Goal: Task Accomplishment & Management: Manage account settings

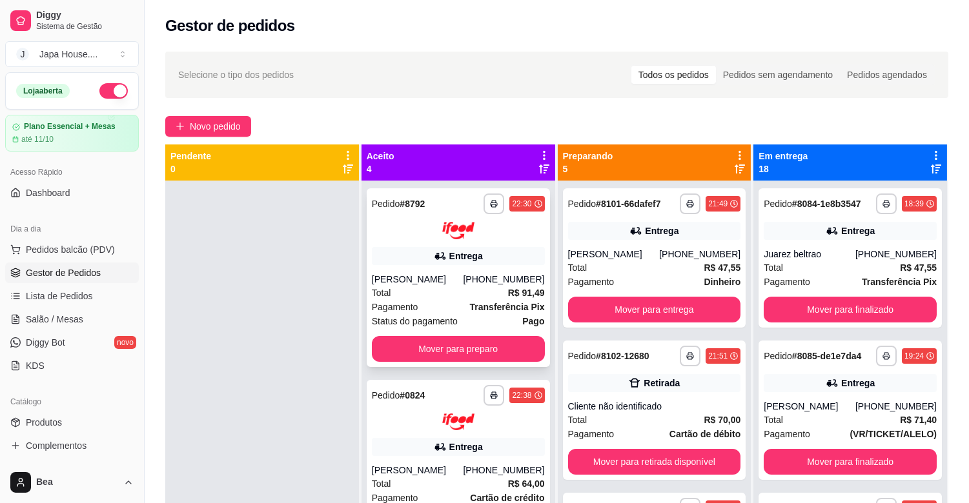
scroll to position [1, 0]
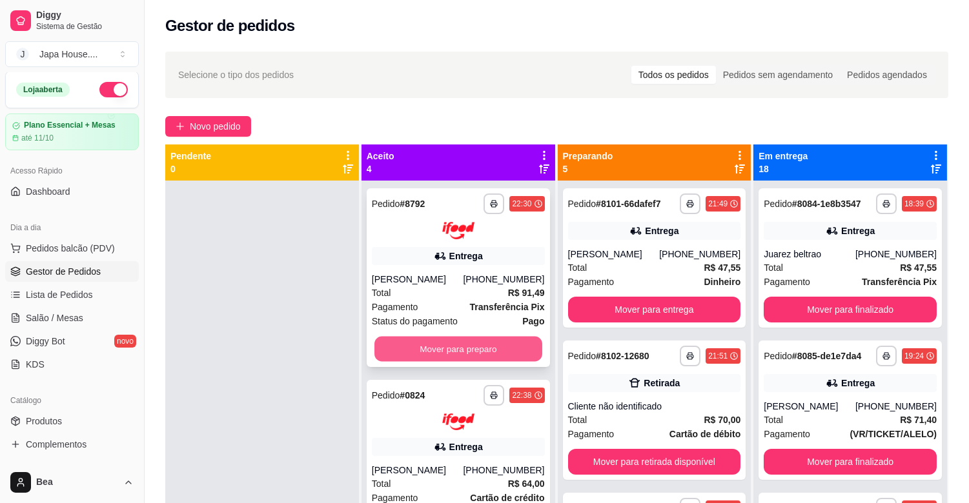
click at [488, 346] on button "Mover para preparo" at bounding box center [458, 348] width 168 height 25
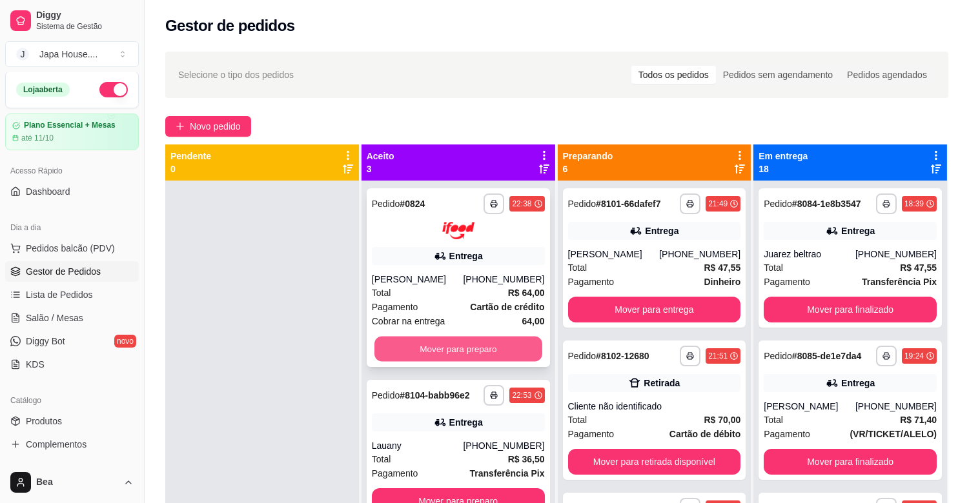
click at [469, 339] on button "Mover para preparo" at bounding box center [458, 348] width 168 height 25
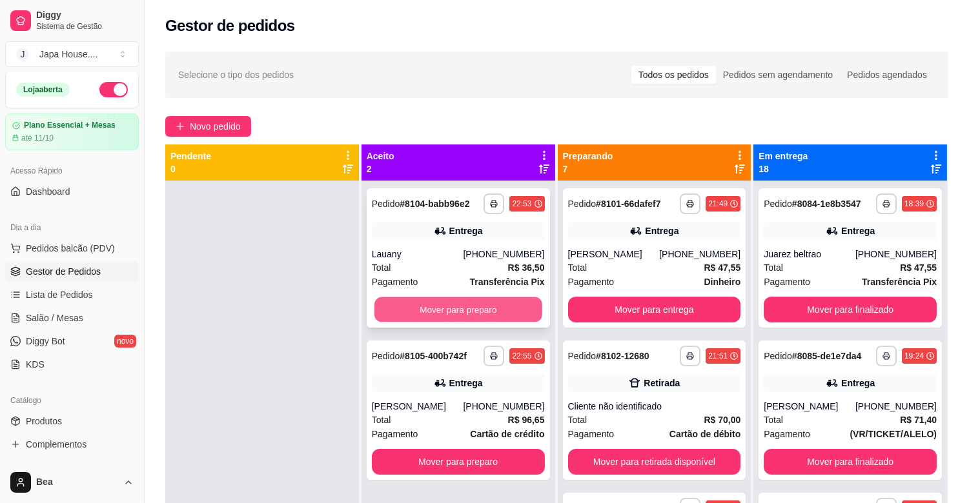
click at [453, 304] on button "Mover para preparo" at bounding box center [458, 310] width 168 height 25
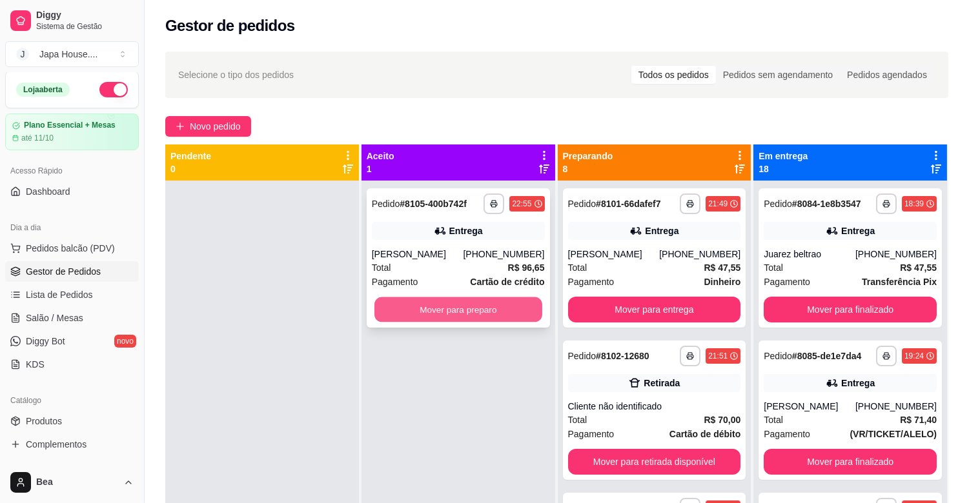
click at [454, 305] on button "Mover para preparo" at bounding box center [458, 310] width 168 height 25
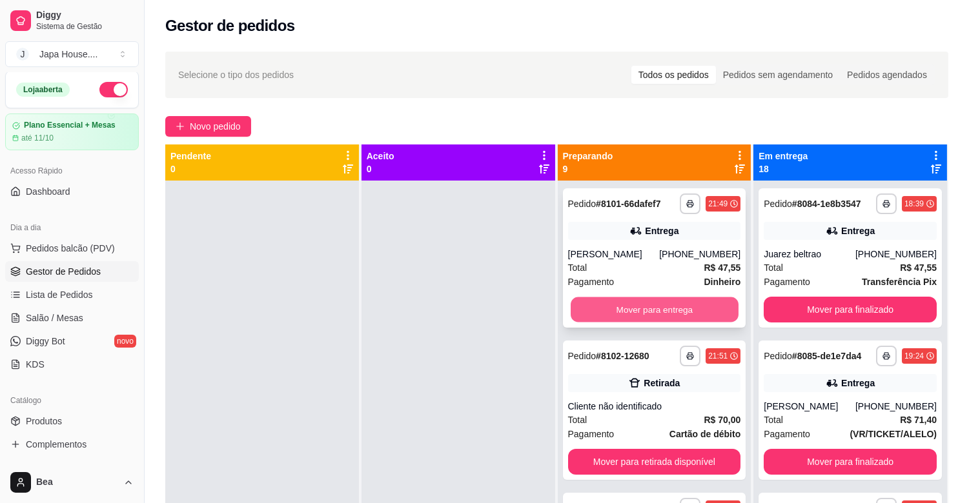
click at [640, 308] on button "Mover para entrega" at bounding box center [654, 310] width 168 height 25
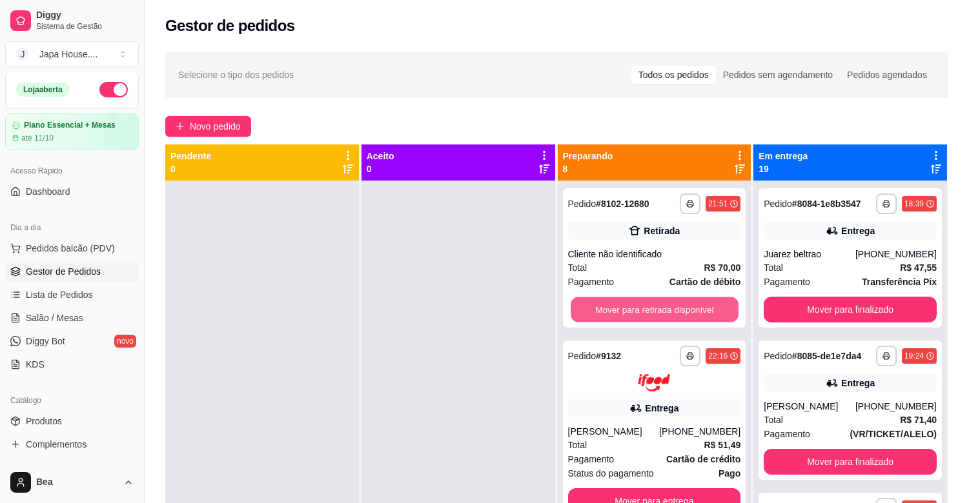
click at [640, 308] on button "Mover para retirada disponível" at bounding box center [654, 310] width 168 height 25
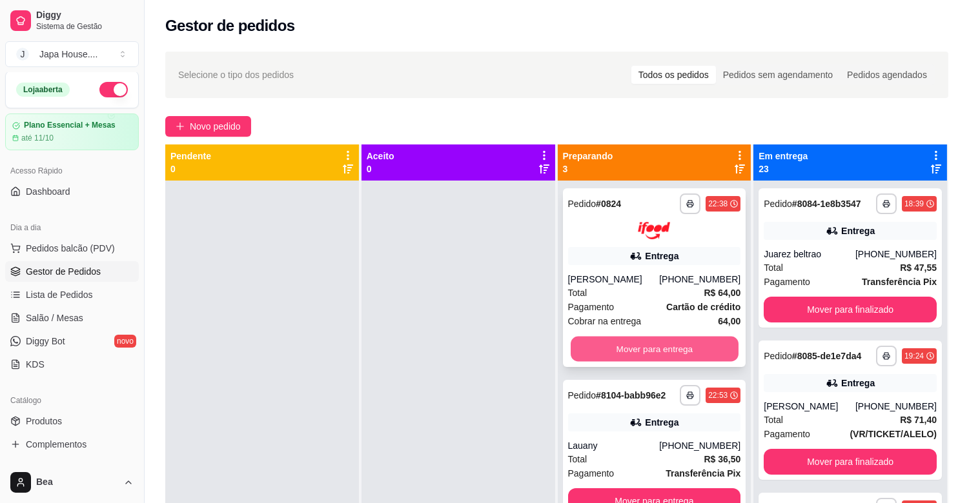
click at [653, 350] on button "Mover para entrega" at bounding box center [654, 348] width 168 height 25
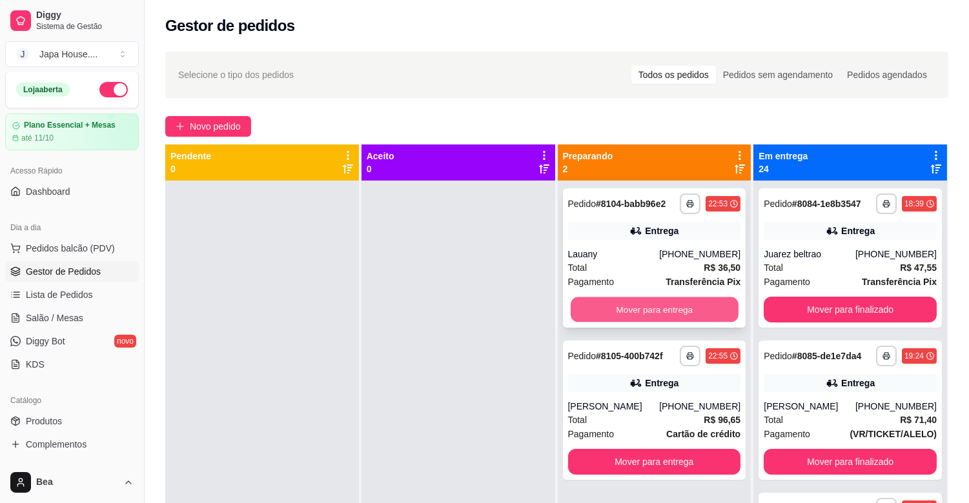
click at [651, 305] on button "Mover para entrega" at bounding box center [654, 310] width 168 height 25
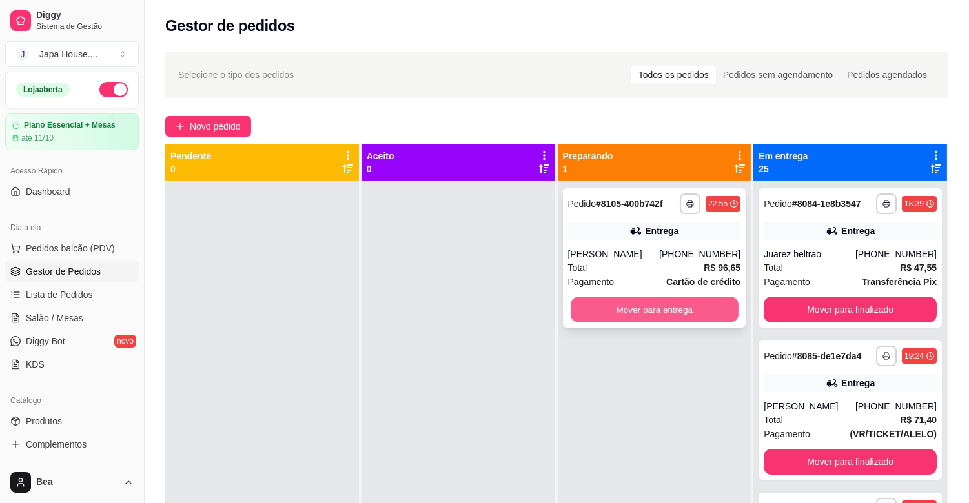
click at [652, 305] on button "Mover para entrega" at bounding box center [654, 310] width 168 height 25
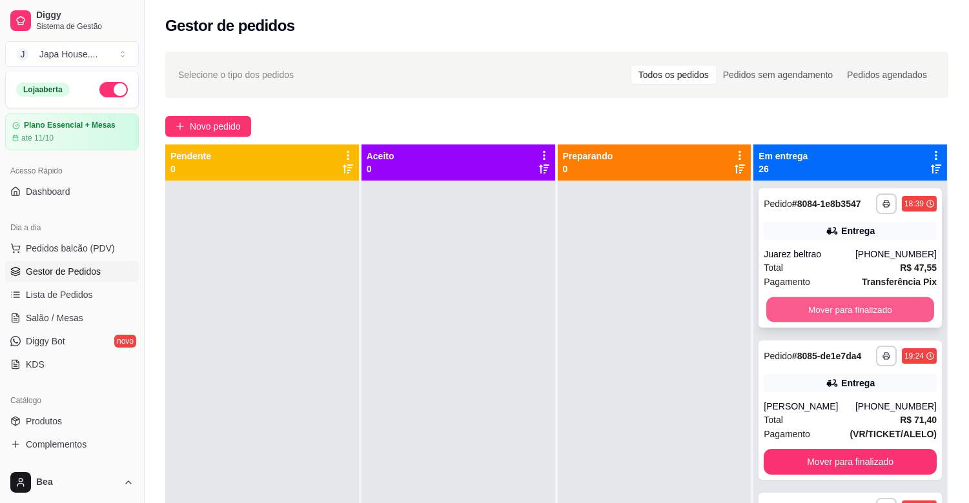
click at [787, 313] on button "Mover para finalizado" at bounding box center [850, 310] width 168 height 25
click at [832, 310] on button "Mover para finalizado" at bounding box center [849, 310] width 173 height 26
click at [846, 310] on button "Mover para finalizado" at bounding box center [850, 310] width 168 height 25
click at [825, 308] on button "Mover para finalizado" at bounding box center [850, 310] width 168 height 25
click at [847, 310] on button "Mover para finalizado" at bounding box center [850, 310] width 168 height 25
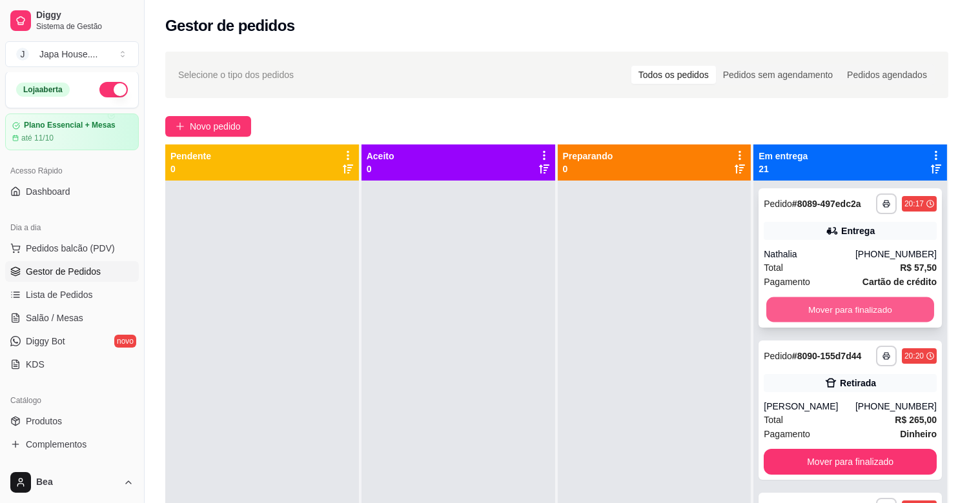
click at [831, 310] on button "Mover para finalizado" at bounding box center [850, 310] width 168 height 25
click at [831, 310] on div "Mover para finalizado" at bounding box center [849, 310] width 173 height 26
click at [831, 310] on button "Mover para finalizado" at bounding box center [850, 310] width 168 height 25
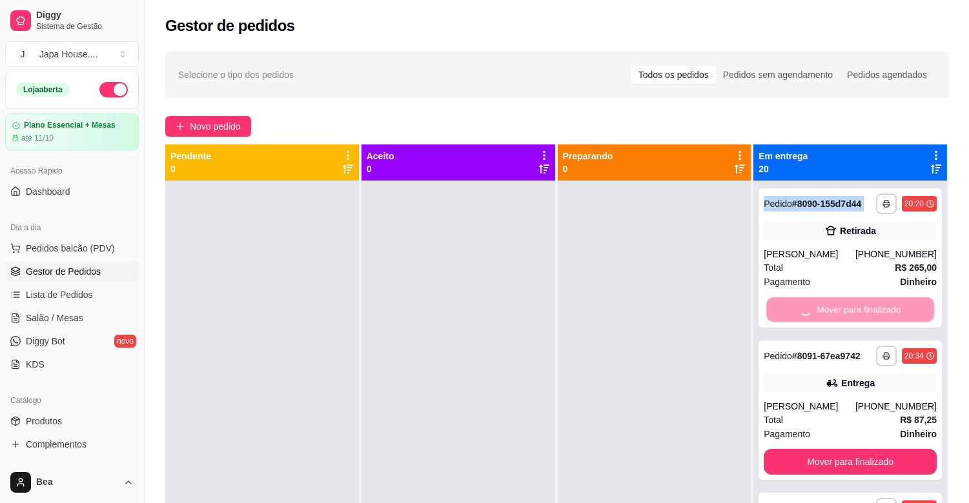
click at [831, 310] on div "Mover para finalizado" at bounding box center [849, 310] width 173 height 26
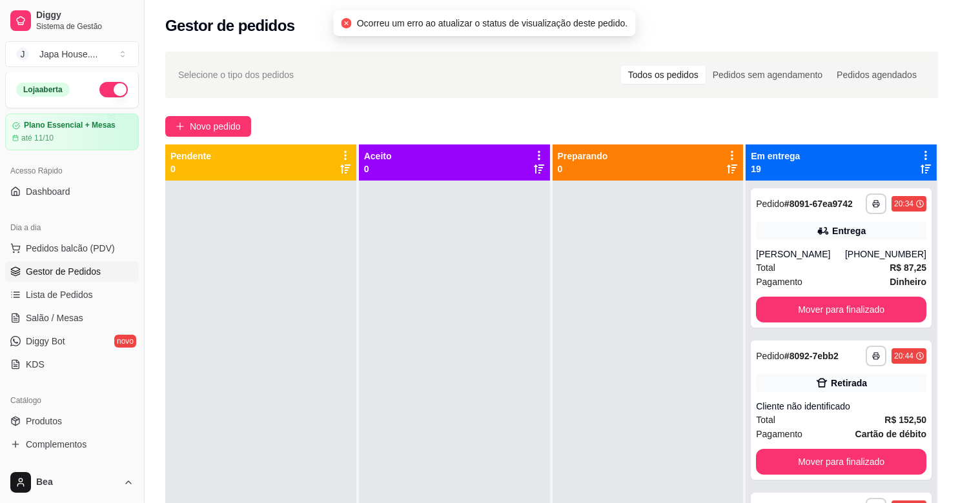
click at [831, 310] on button "Mover para finalizado" at bounding box center [841, 310] width 170 height 26
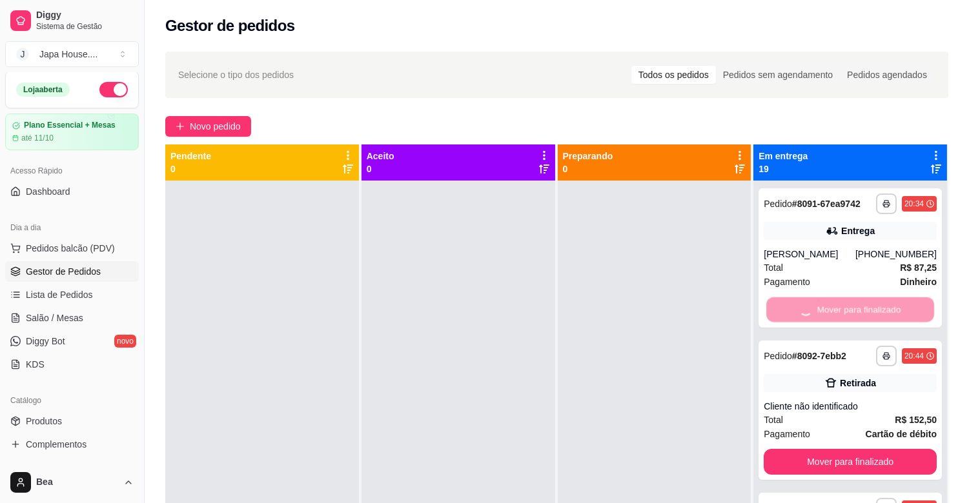
click at [831, 310] on div "Mover para finalizado" at bounding box center [849, 310] width 173 height 26
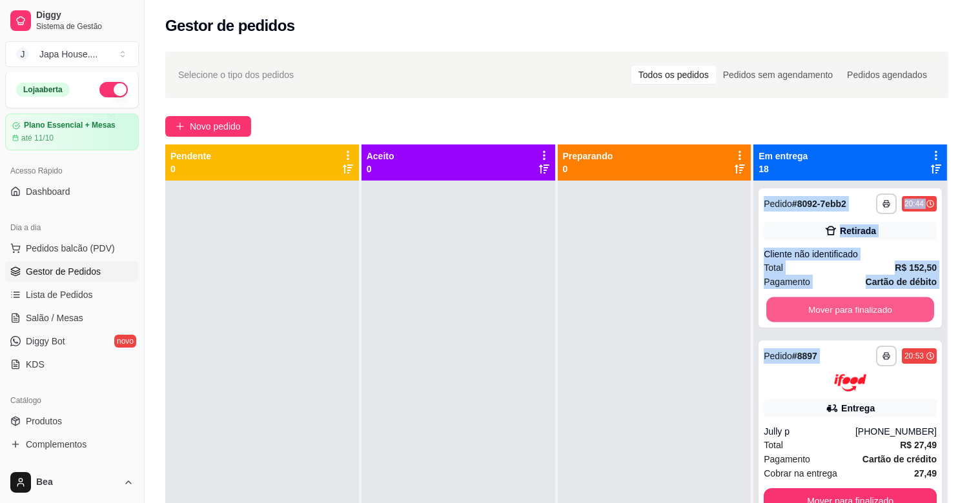
click at [831, 310] on button "Mover para finalizado" at bounding box center [850, 310] width 168 height 25
click at [831, 310] on div "Mover para finalizado" at bounding box center [849, 310] width 173 height 26
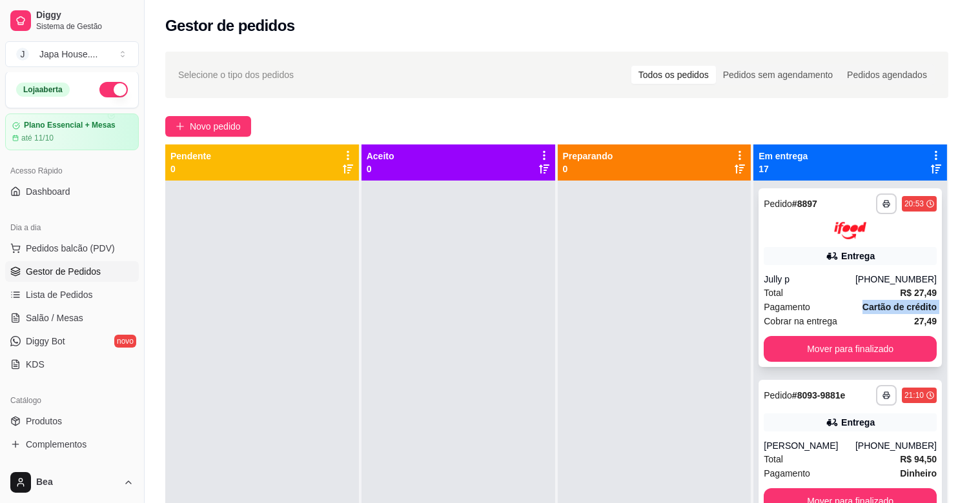
click at [831, 310] on div "Pagamento Cartão de crédito" at bounding box center [849, 307] width 173 height 14
click at [802, 318] on span "Cobrar na entrega" at bounding box center [800, 321] width 74 height 14
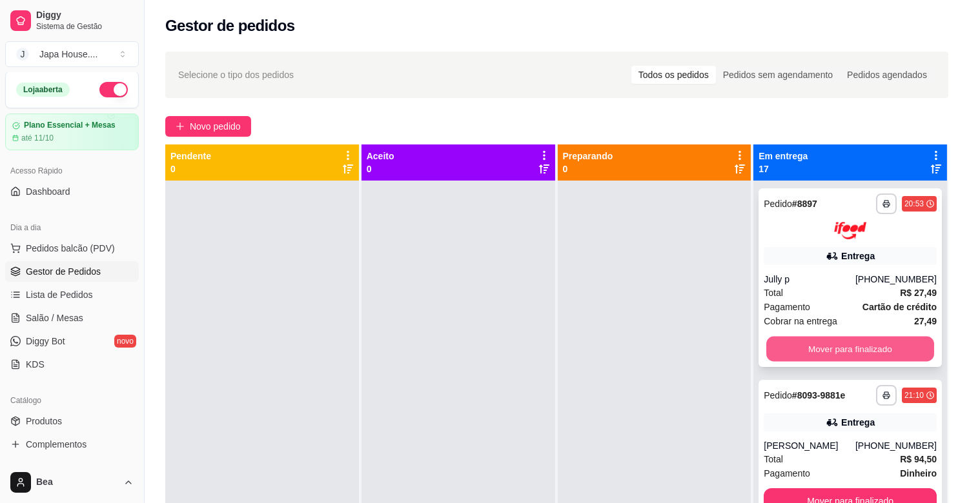
click at [816, 352] on button "Mover para finalizado" at bounding box center [850, 348] width 168 height 25
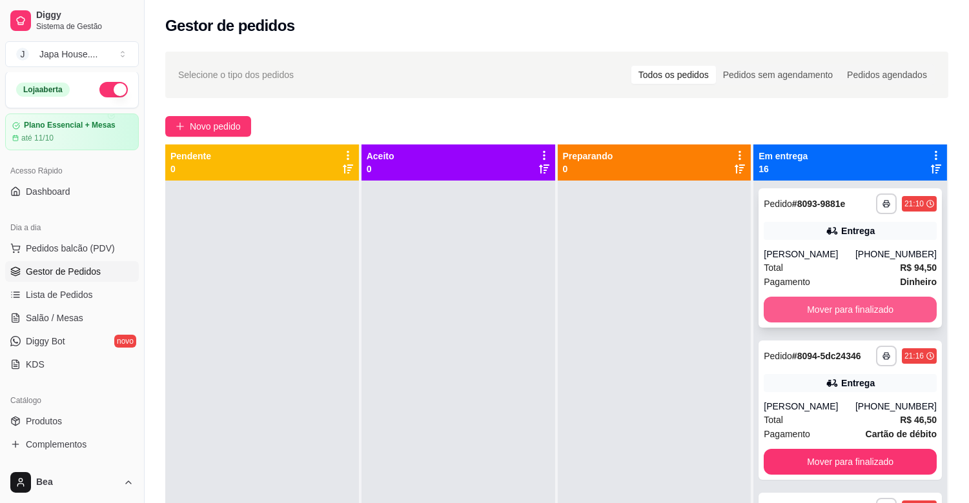
click at [811, 308] on button "Mover para finalizado" at bounding box center [849, 310] width 173 height 26
click at [812, 310] on button "Mover para finalizado" at bounding box center [849, 310] width 173 height 26
click at [812, 310] on button "Mover para finalizado" at bounding box center [850, 310] width 168 height 25
click at [813, 323] on button "Mover para finalizado" at bounding box center [850, 310] width 168 height 25
click at [809, 308] on button "Mover para finalizado" at bounding box center [850, 310] width 168 height 25
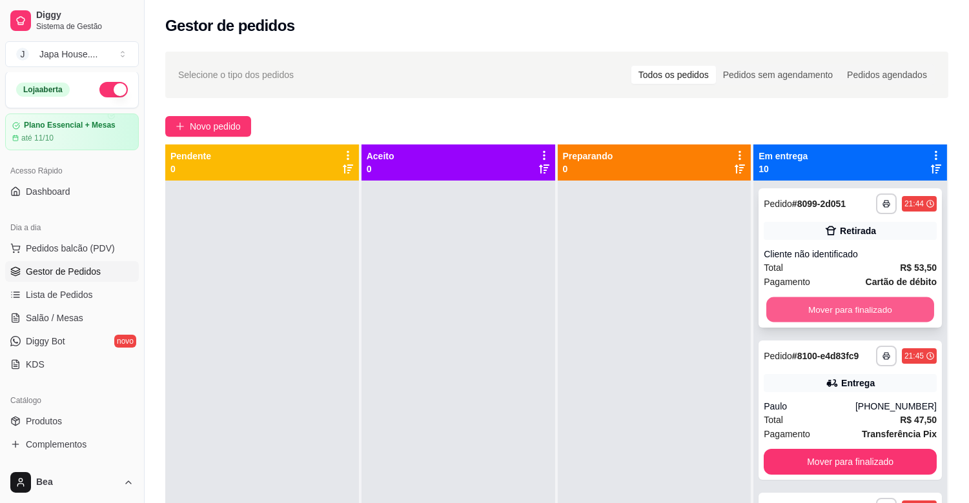
click at [822, 306] on button "Mover para finalizado" at bounding box center [850, 310] width 168 height 25
click at [824, 314] on button "Mover para finalizado" at bounding box center [849, 310] width 173 height 26
click at [824, 314] on button "Mover para finalizado" at bounding box center [850, 310] width 168 height 25
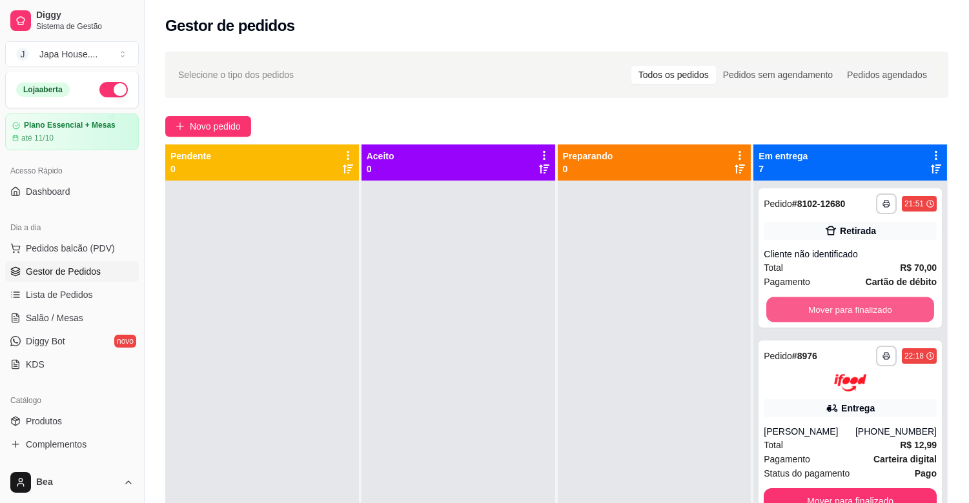
click at [824, 314] on button "Mover para finalizado" at bounding box center [850, 310] width 168 height 25
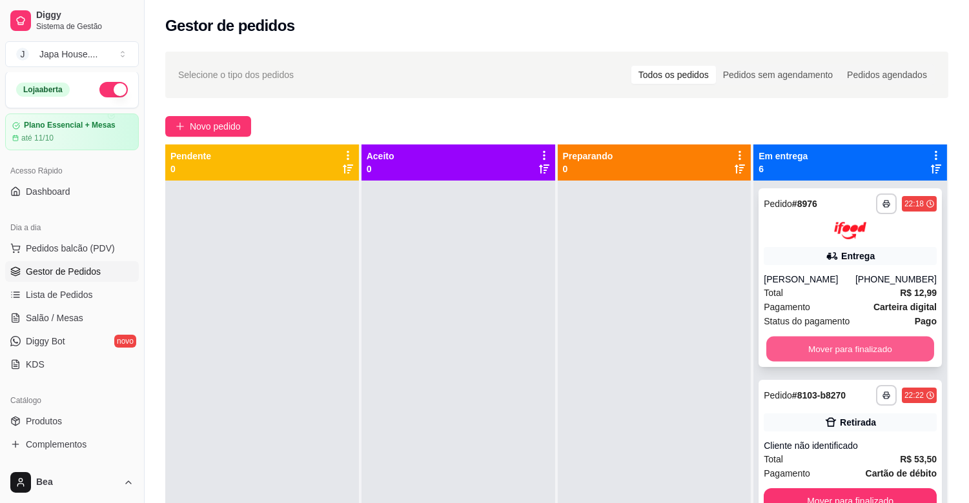
click at [829, 346] on button "Mover para finalizado" at bounding box center [850, 348] width 168 height 25
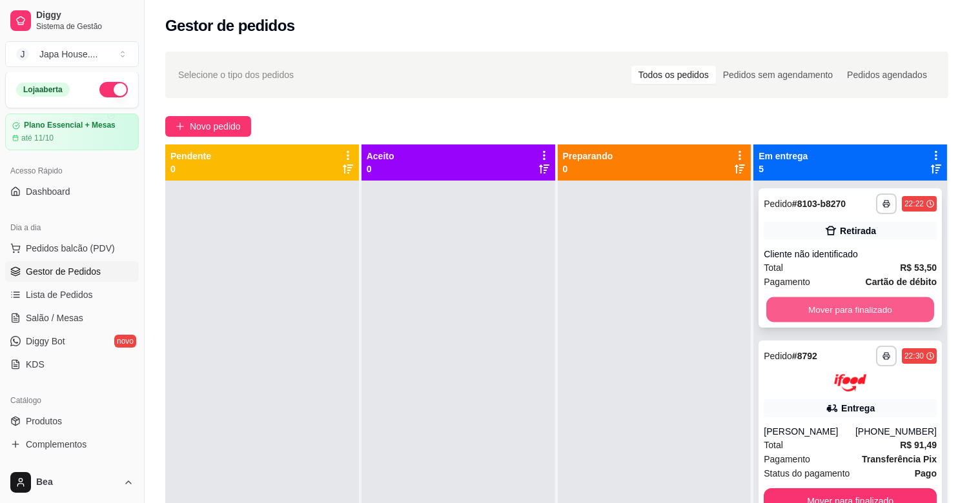
click at [829, 308] on button "Mover para finalizado" at bounding box center [850, 310] width 168 height 25
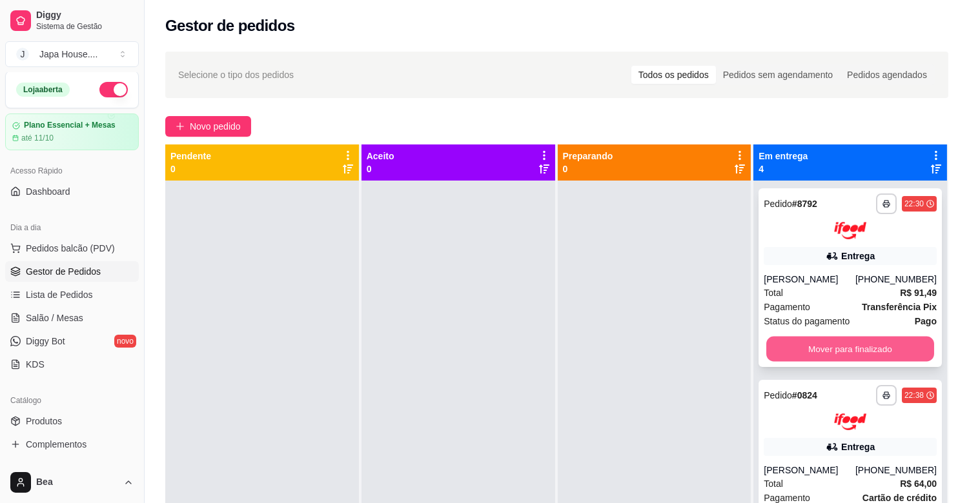
click at [828, 344] on button "Mover para finalizado" at bounding box center [850, 348] width 168 height 25
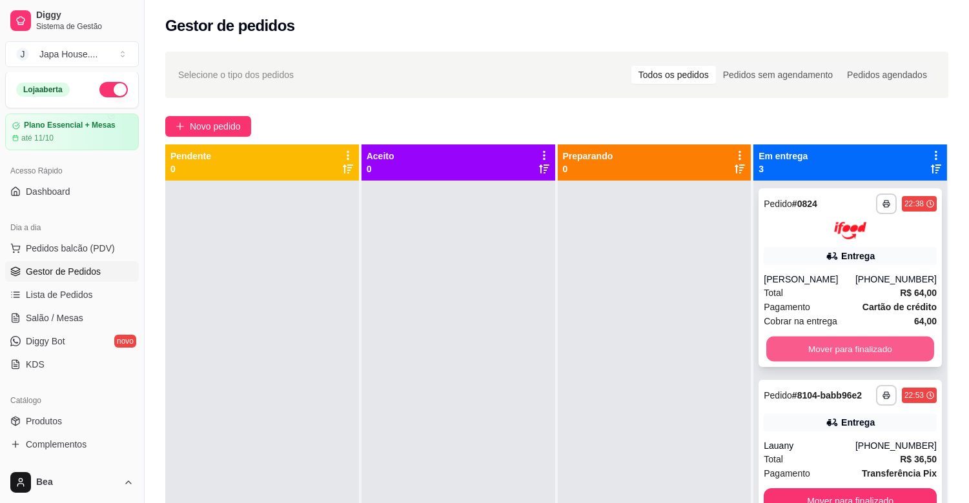
click at [831, 344] on button "Mover para finalizado" at bounding box center [850, 348] width 168 height 25
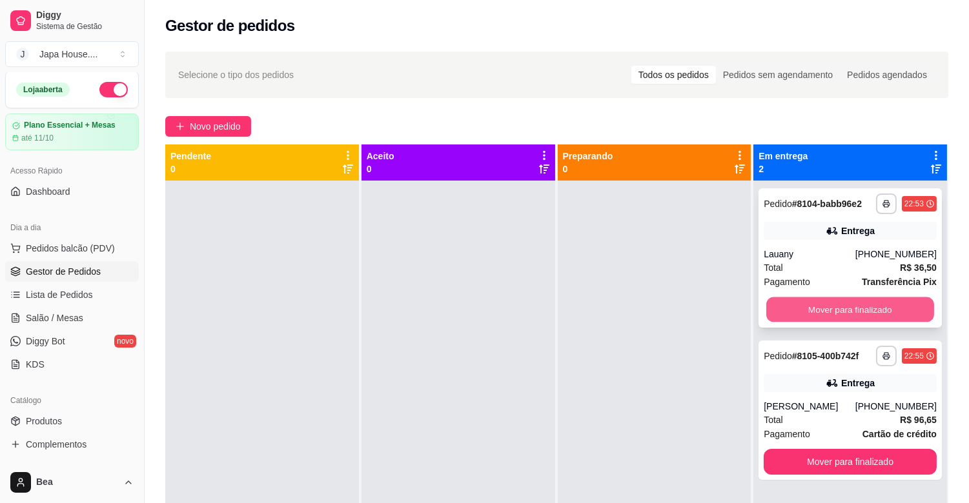
click at [826, 308] on button "Mover para finalizado" at bounding box center [850, 310] width 168 height 25
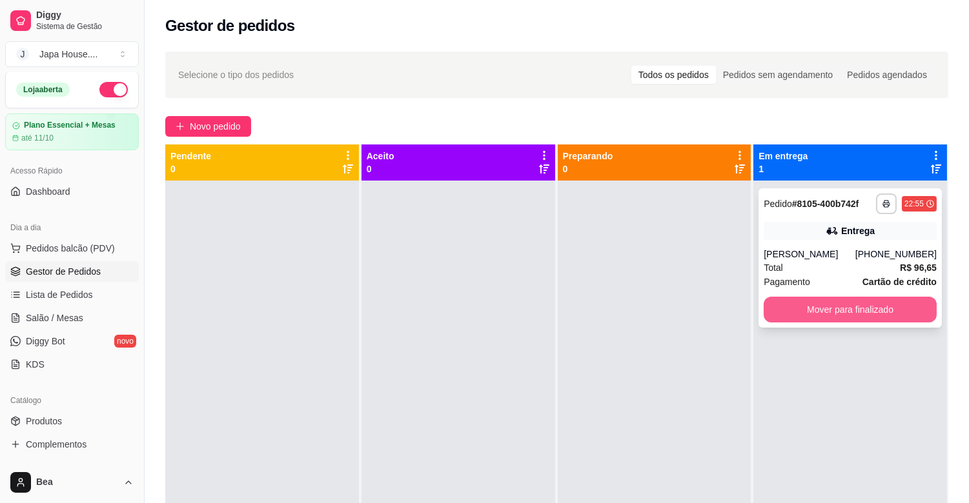
click at [846, 306] on button "Mover para finalizado" at bounding box center [849, 310] width 173 height 26
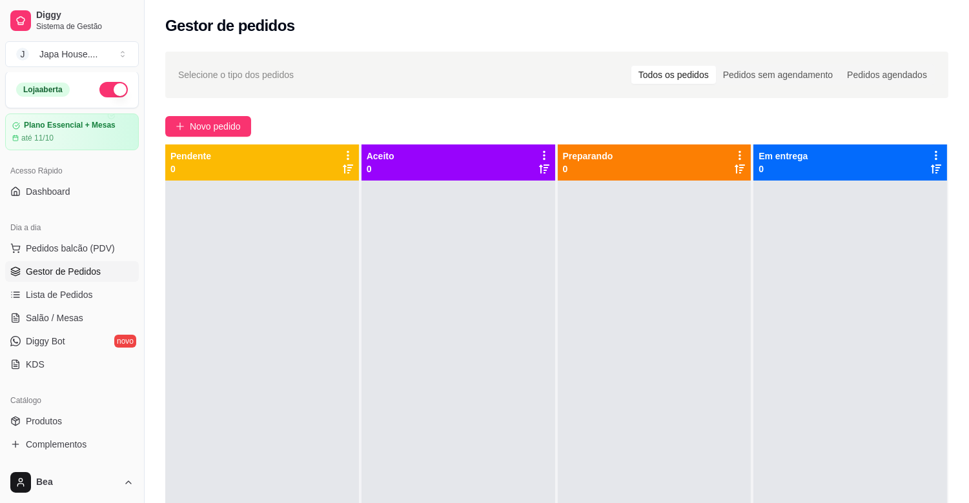
scroll to position [425, 0]
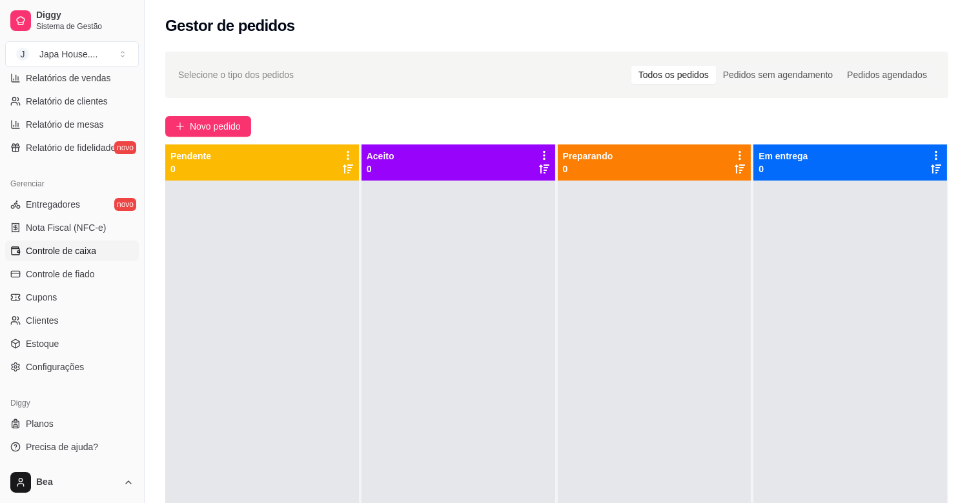
click at [92, 245] on span "Controle de caixa" at bounding box center [61, 251] width 70 height 13
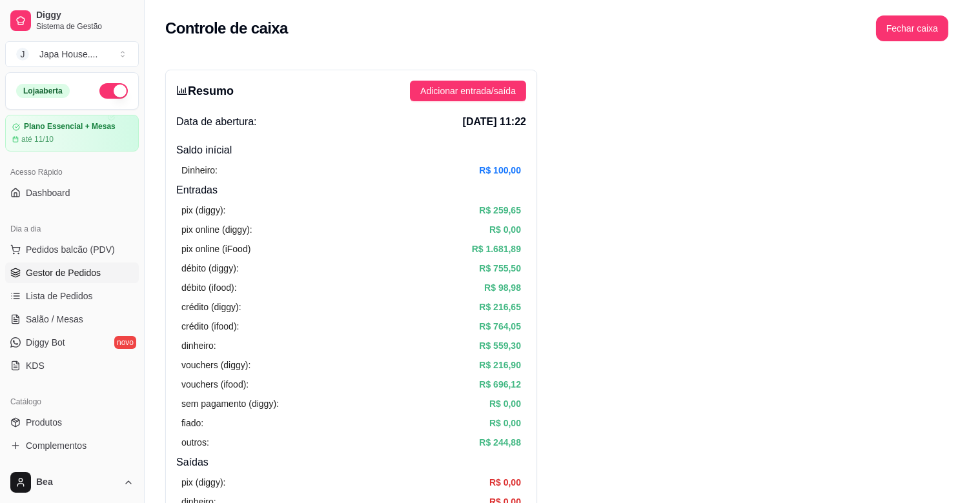
click at [100, 276] on link "Gestor de Pedidos" at bounding box center [72, 273] width 134 height 21
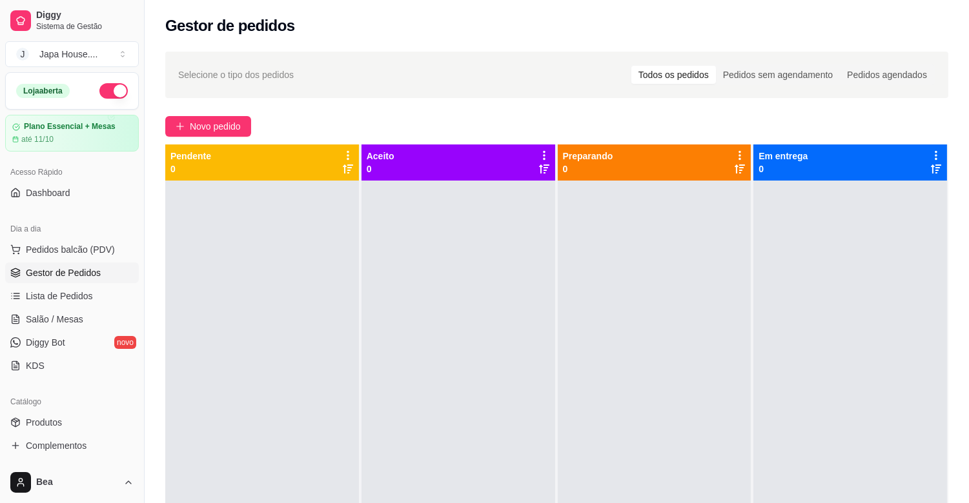
scroll to position [425, 0]
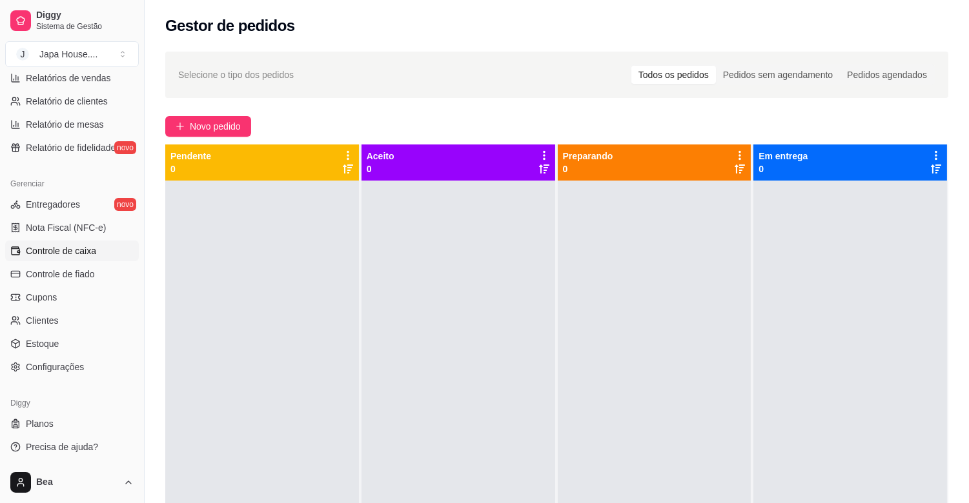
click at [110, 257] on link "Controle de caixa" at bounding box center [72, 251] width 134 height 21
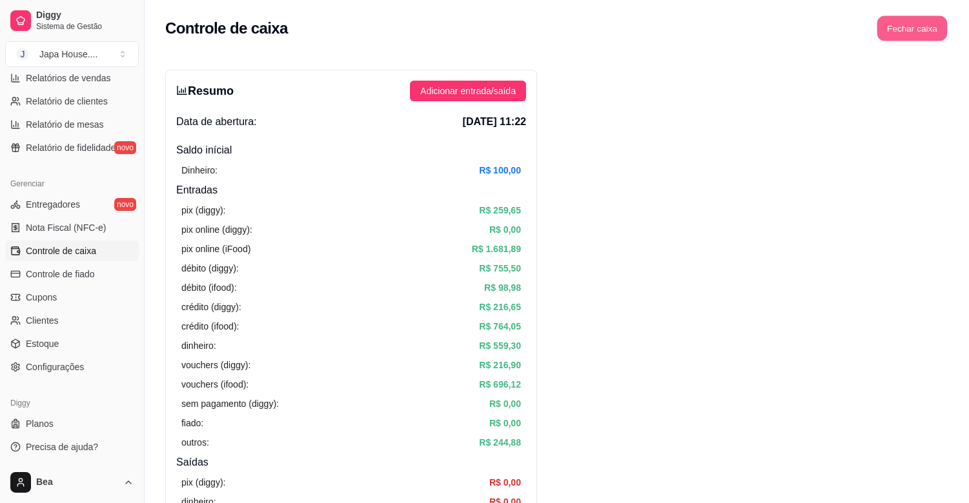
click at [923, 19] on button "Fechar caixa" at bounding box center [912, 28] width 70 height 25
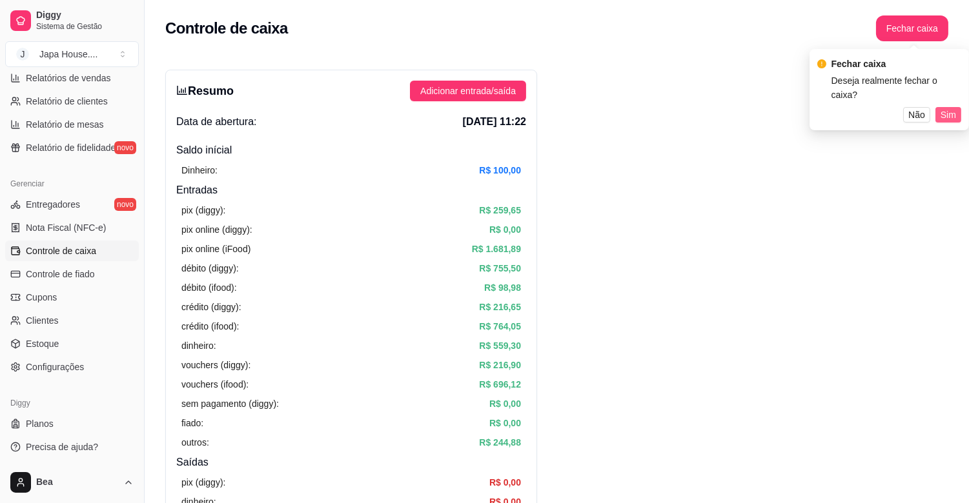
click at [940, 107] on button "Sim" at bounding box center [948, 114] width 26 height 15
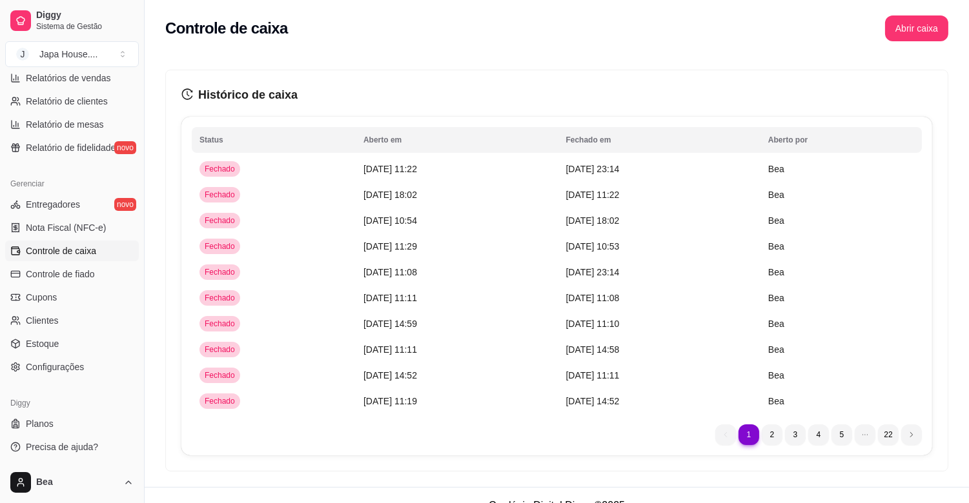
click at [940, 101] on div "Histórico de caixa Status Aberto em [GEOGRAPHIC_DATA] em [GEOGRAPHIC_DATA] por …" at bounding box center [557, 270] width 782 height 401
click at [139, 94] on button "Toggle Sidebar" at bounding box center [144, 251] width 10 height 503
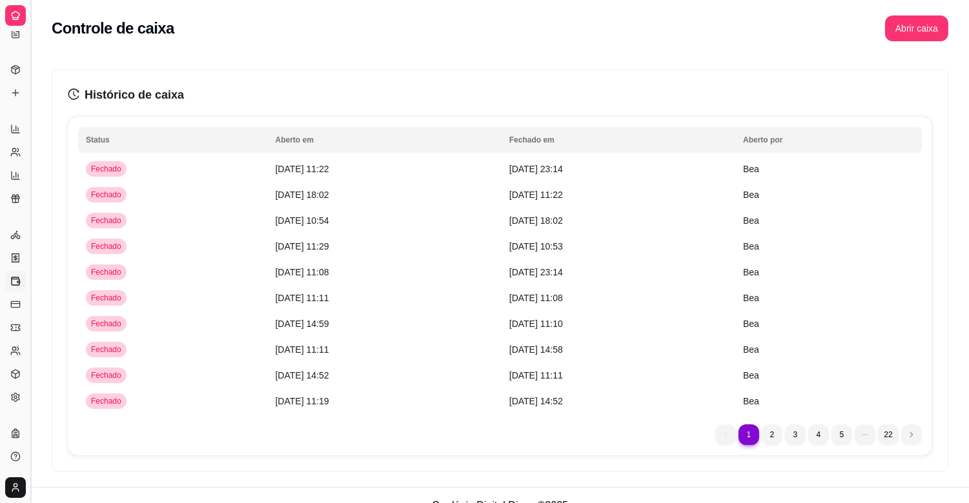
scroll to position [165, 0]
click at [30, 106] on button "Toggle Sidebar" at bounding box center [30, 251] width 10 height 503
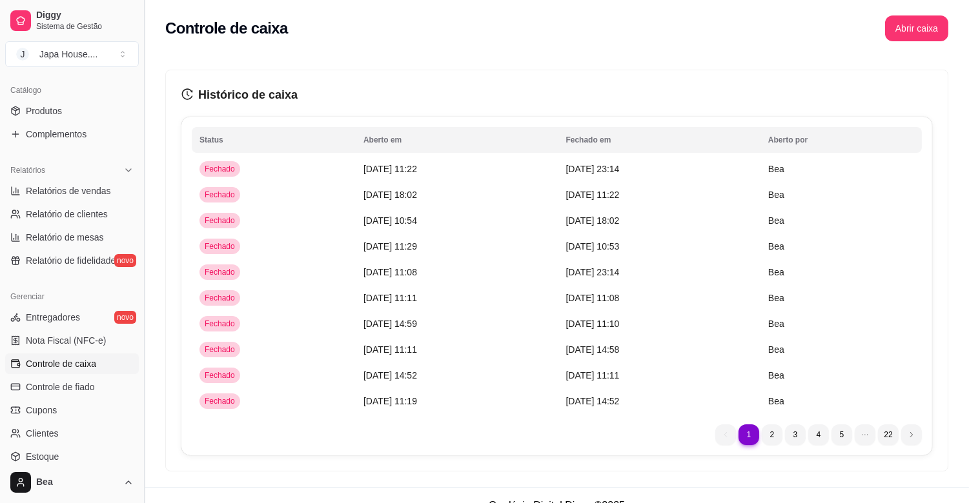
scroll to position [293, 0]
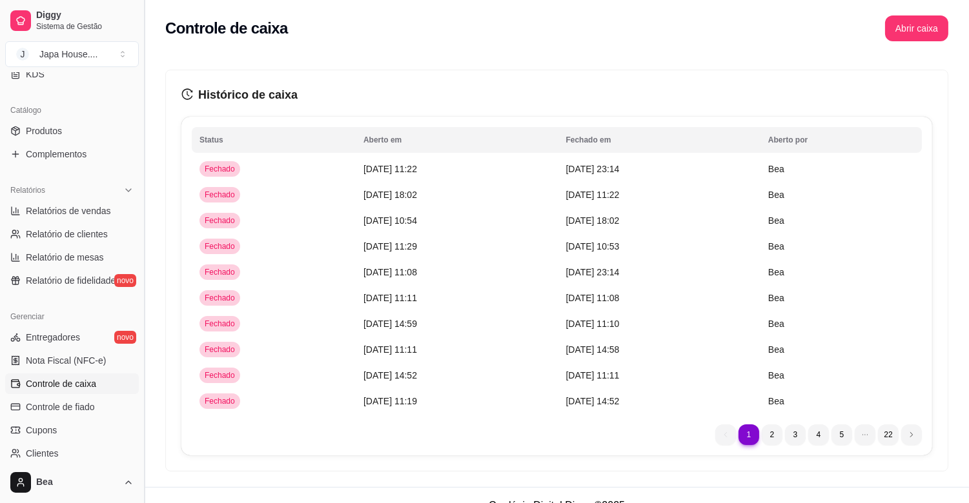
click at [30, 106] on div "Diggy Sistema de Gestão J Japa House. ... Loja aberta Plano Essencial + Mesas a…" at bounding box center [72, 251] width 144 height 503
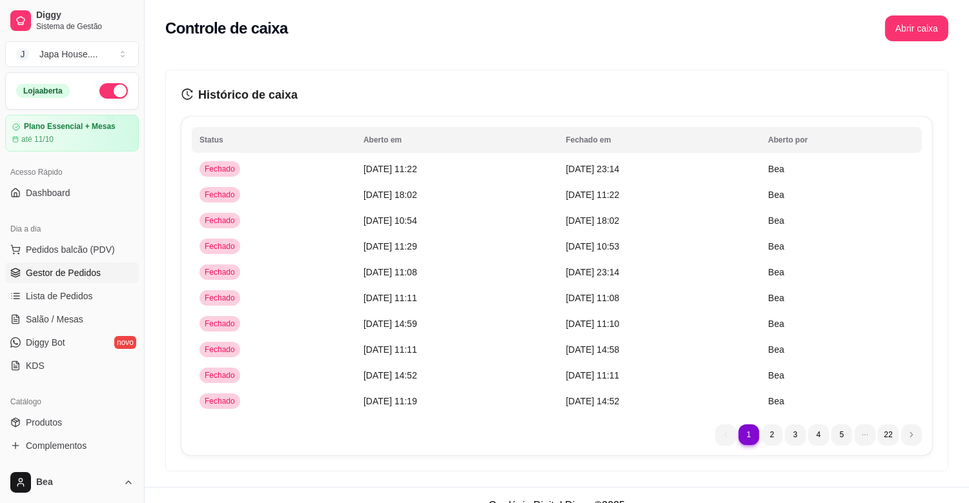
click at [65, 268] on span "Gestor de Pedidos" at bounding box center [63, 273] width 75 height 13
